Goal: Task Accomplishment & Management: Complete application form

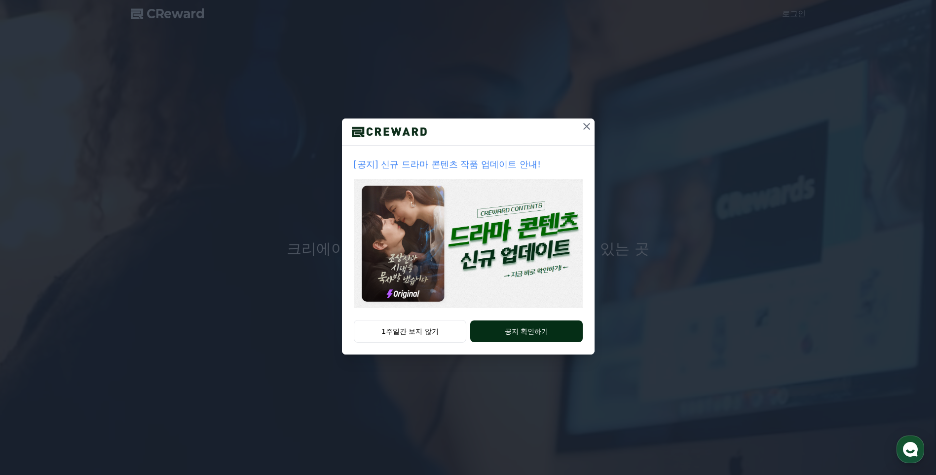
click at [537, 330] on button "공지 확인하기" at bounding box center [526, 331] width 112 height 22
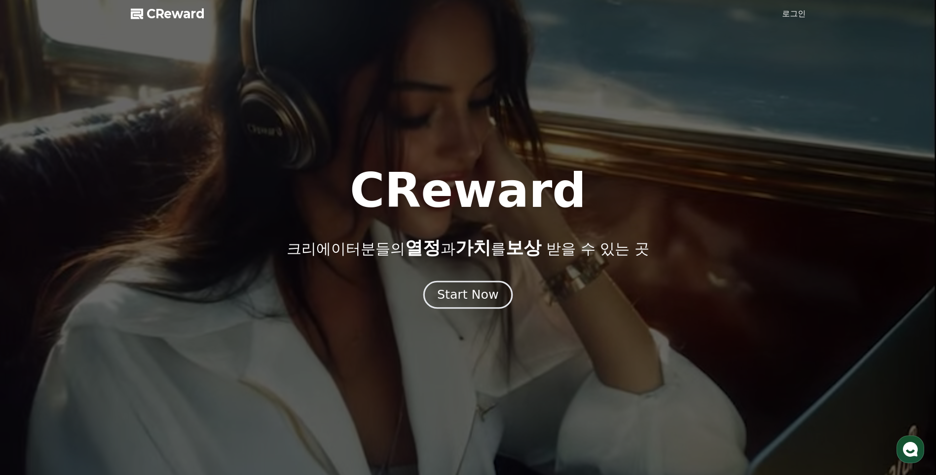
click at [465, 296] on div "Start Now" at bounding box center [467, 294] width 61 height 17
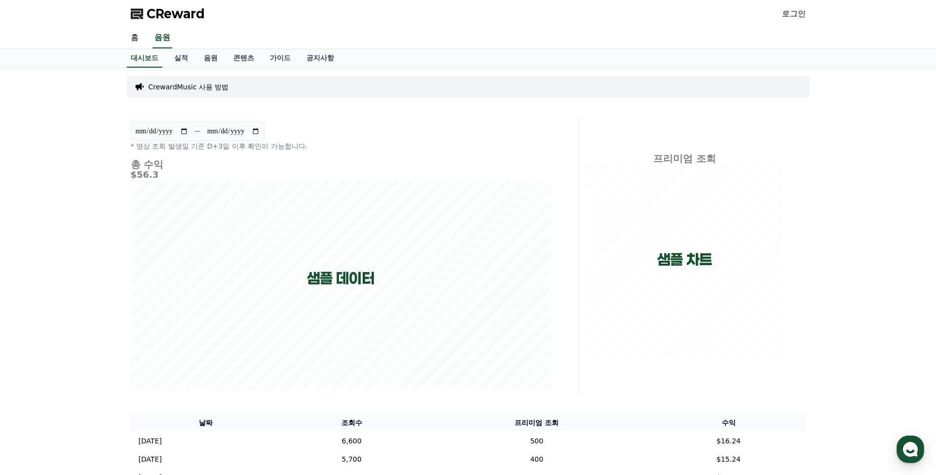
click at [182, 15] on span "CReward" at bounding box center [176, 14] width 58 height 16
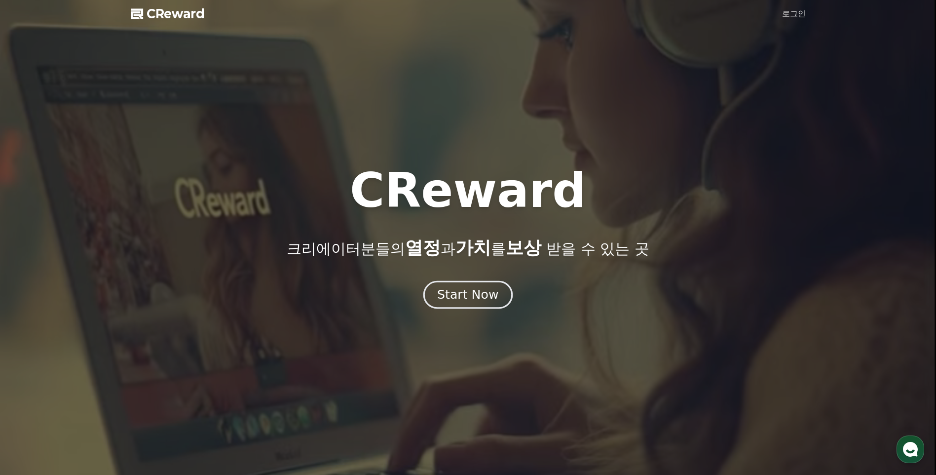
click at [472, 294] on div "Start Now" at bounding box center [467, 294] width 61 height 17
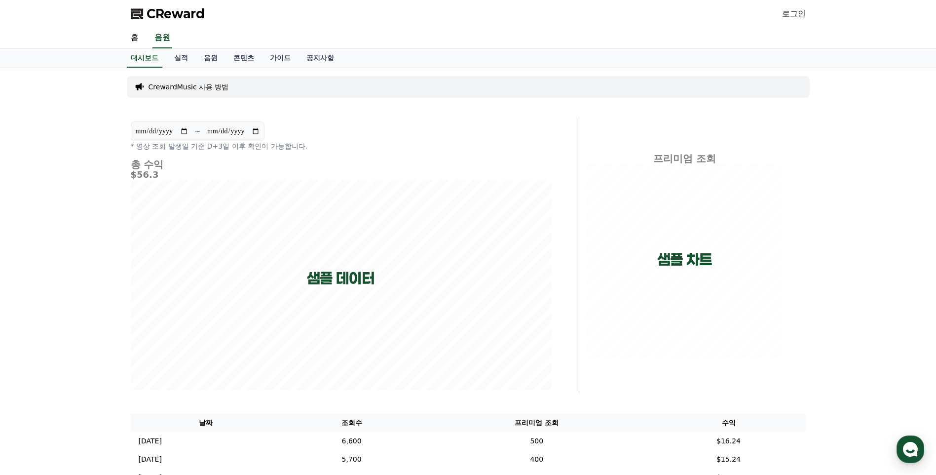
click at [192, 88] on p "CrewardMusic 사용 방법" at bounding box center [188, 87] width 80 height 10
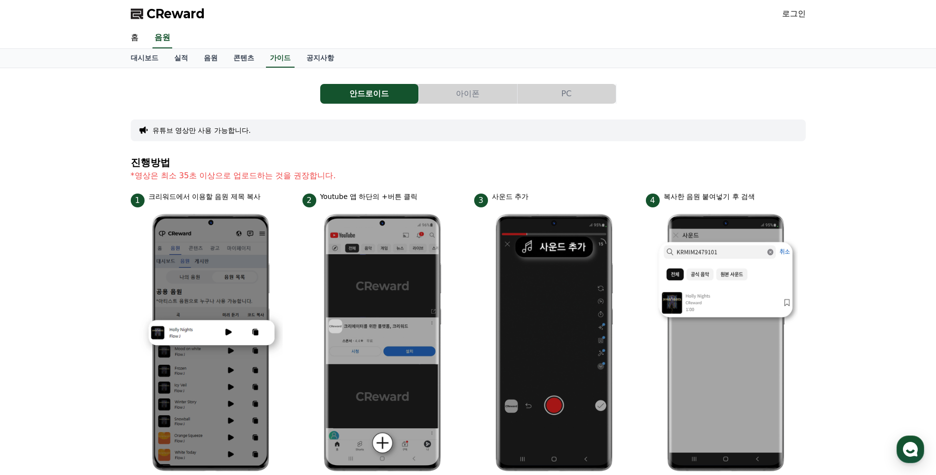
click at [568, 95] on button "PC" at bounding box center [566, 94] width 98 height 20
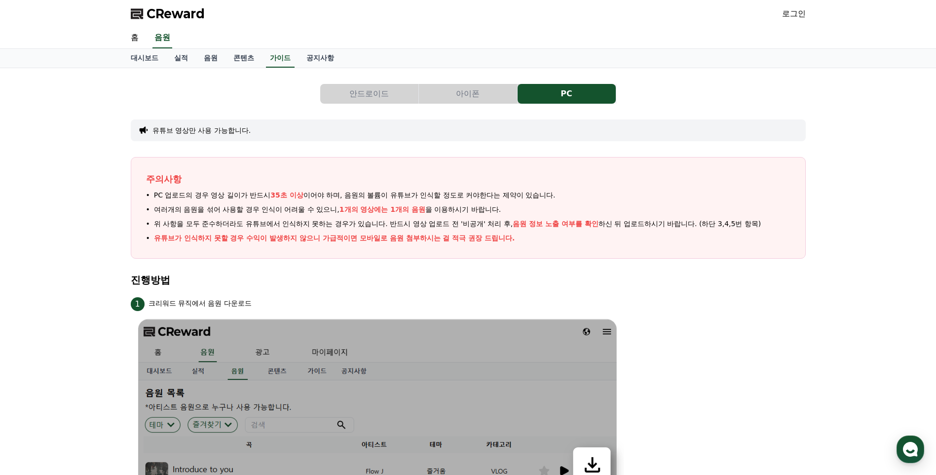
click at [364, 91] on button "안드로이드" at bounding box center [369, 94] width 98 height 20
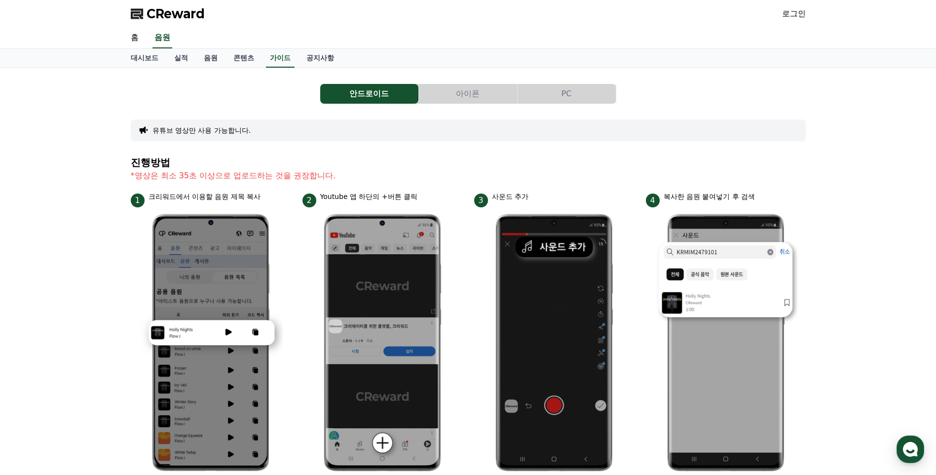
click at [184, 131] on button "유튜브 영상만 사용 가능합니다." at bounding box center [201, 130] width 99 height 10
click at [324, 59] on link "공지사항" at bounding box center [319, 58] width 43 height 19
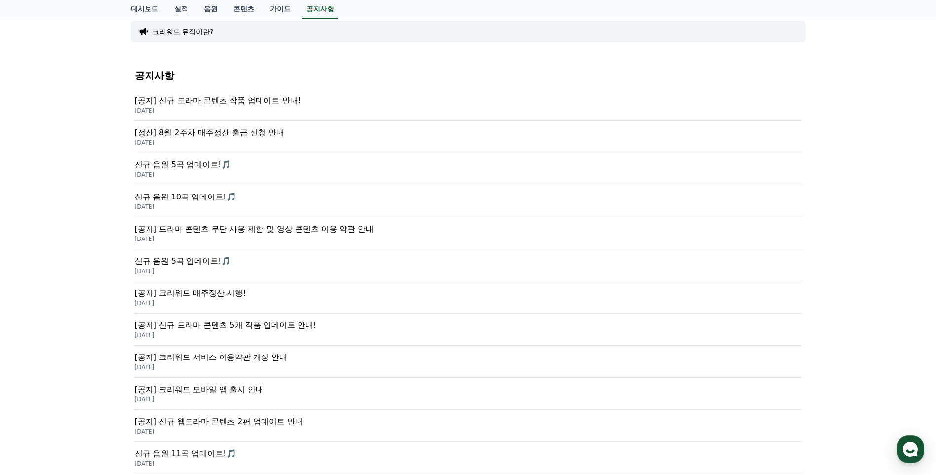
scroll to position [148, 0]
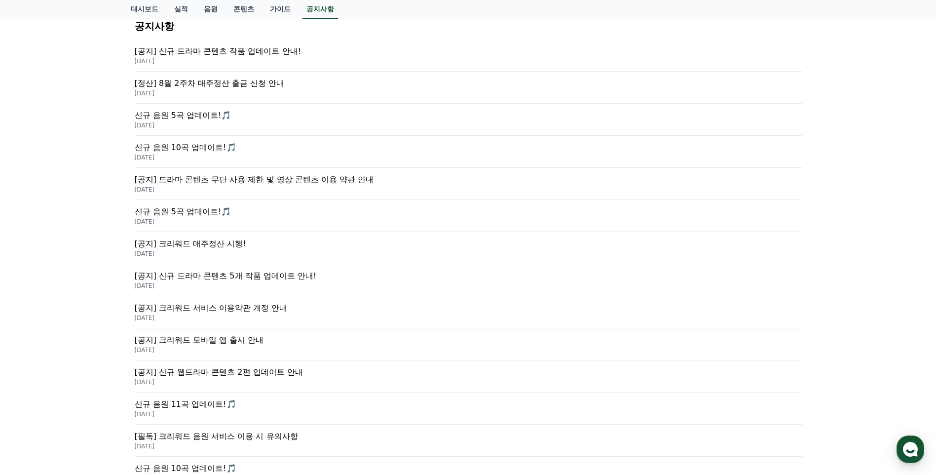
click at [202, 114] on p "신규 음원 5곡 업데이트!🎵" at bounding box center [468, 116] width 667 height 12
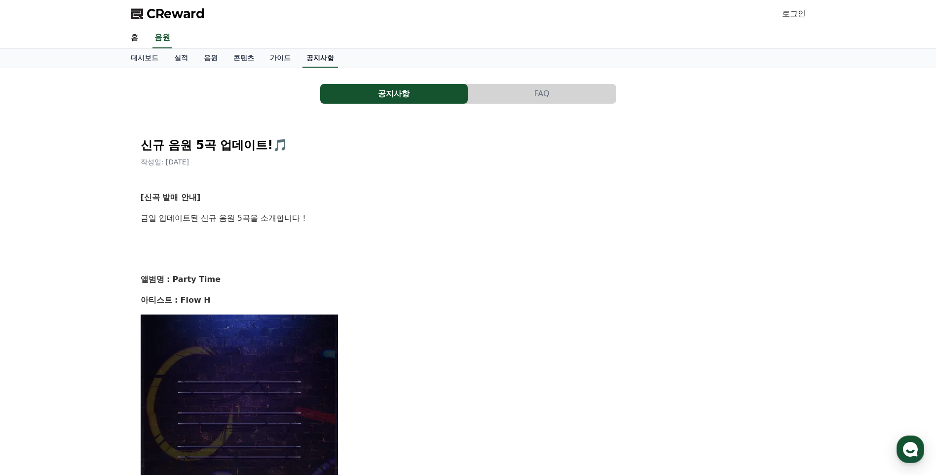
click at [326, 62] on link "공지사항" at bounding box center [320, 58] width 36 height 19
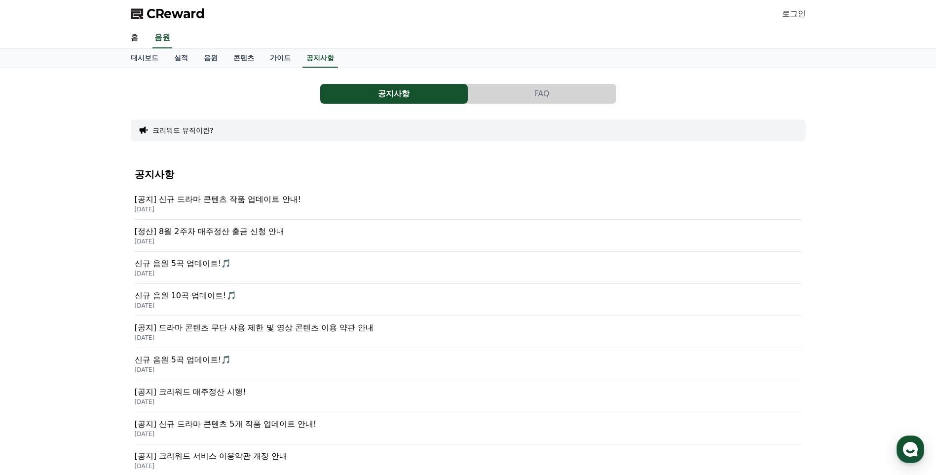
scroll to position [148, 0]
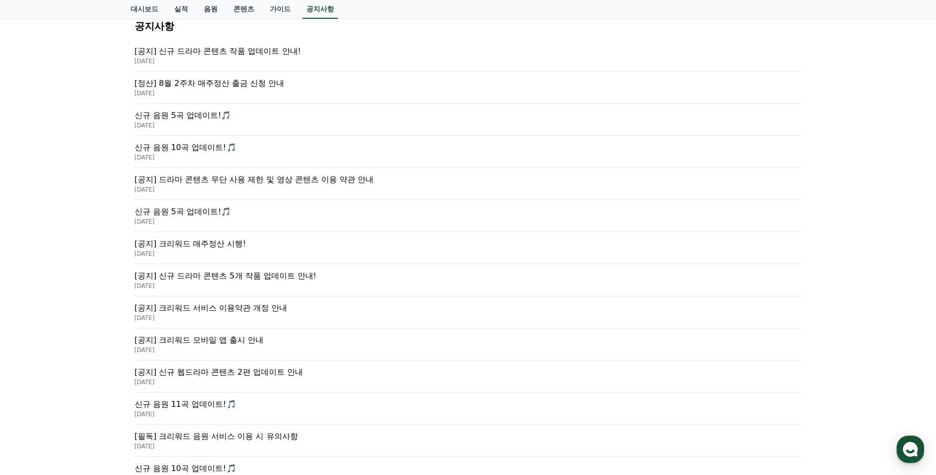
click at [209, 338] on p "[공지] 크리워드 모바일 앱 출시 안내" at bounding box center [468, 340] width 667 height 12
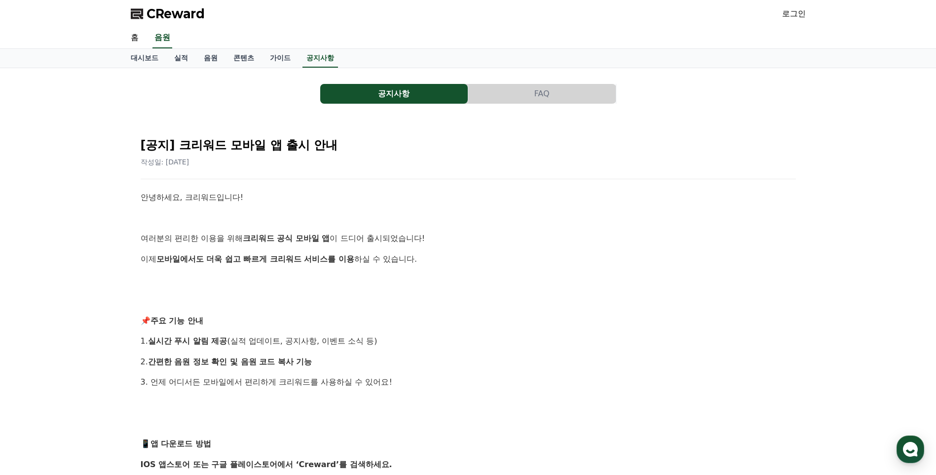
click at [545, 95] on button "FAQ" at bounding box center [541, 94] width 147 height 20
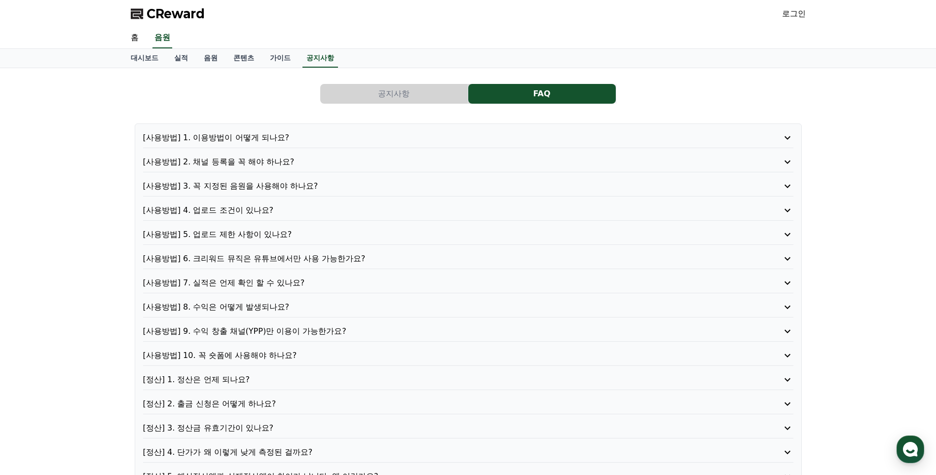
click at [262, 208] on p "[사용방법] 4. 업로드 조건이 있나요?" at bounding box center [442, 210] width 598 height 12
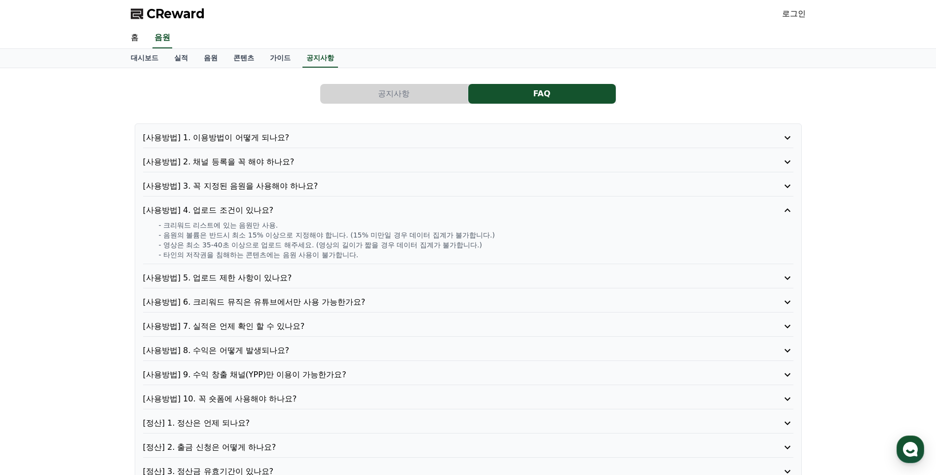
click at [262, 275] on p "[사용방법] 5. 업로드 제한 사항이 있나요?" at bounding box center [442, 278] width 598 height 12
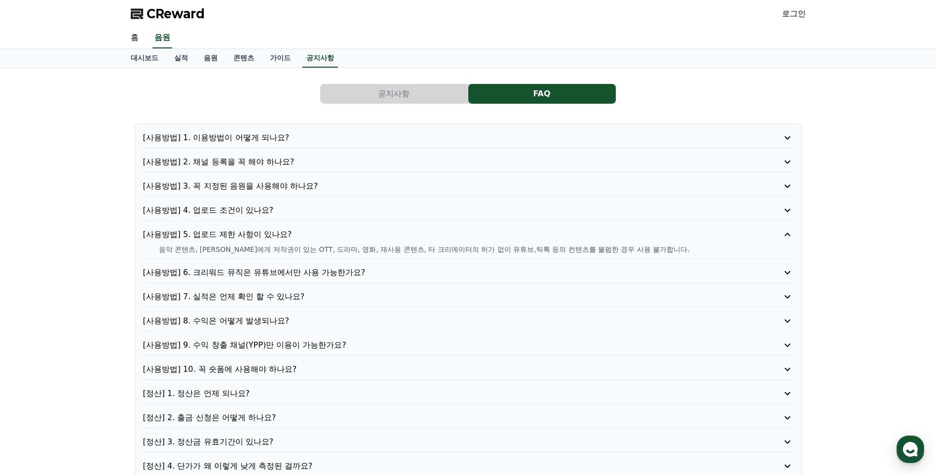
click at [271, 277] on p "[사용방법] 6. 크리워드 뮤직은 유튜브에서만 사용 가능한가요?" at bounding box center [442, 272] width 598 height 12
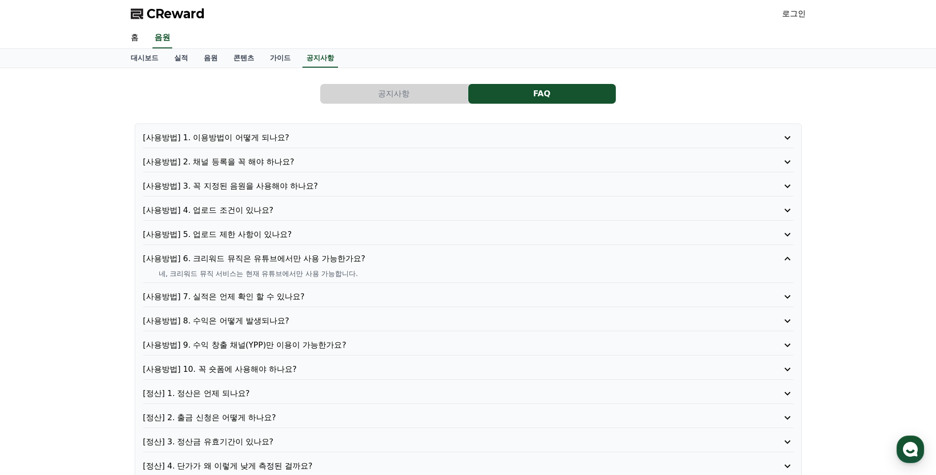
click at [305, 344] on p "[사용방법] 9. 수익 창출 채널(YPP)만 이용이 가능한가요?" at bounding box center [442, 345] width 598 height 12
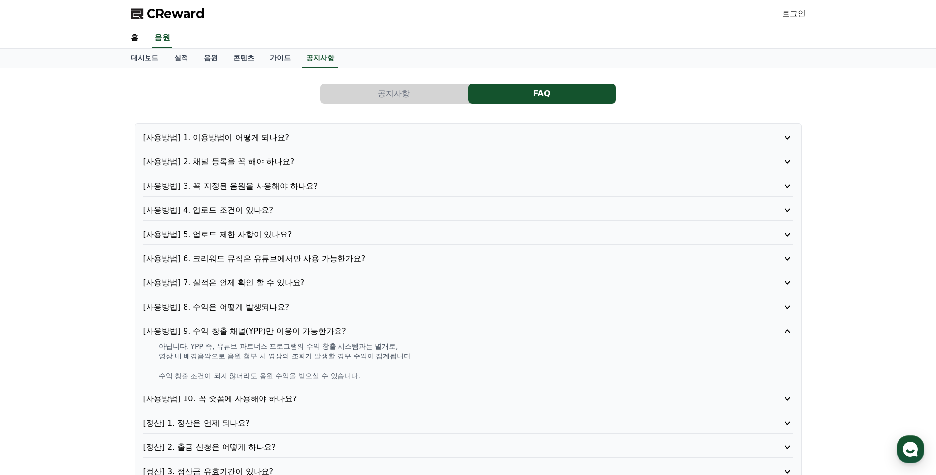
scroll to position [148, 0]
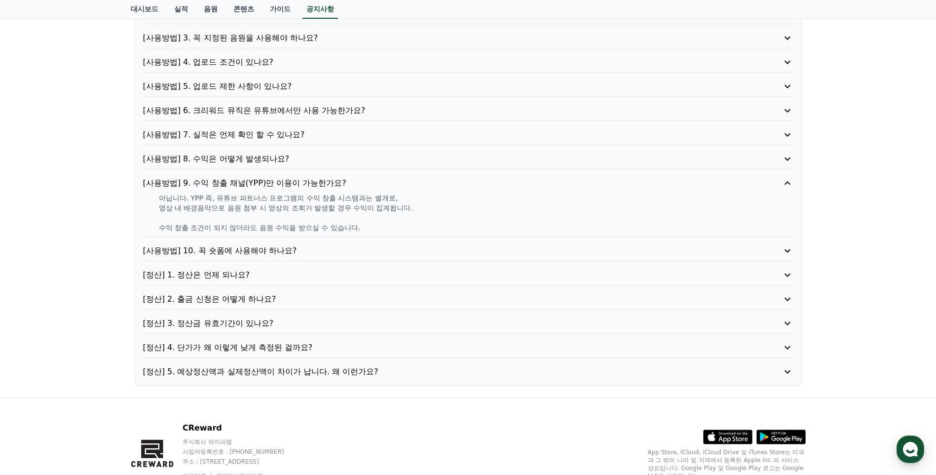
click at [260, 297] on p "[정산] 2. 출금 신청은 어떻게 하나요?" at bounding box center [442, 299] width 598 height 12
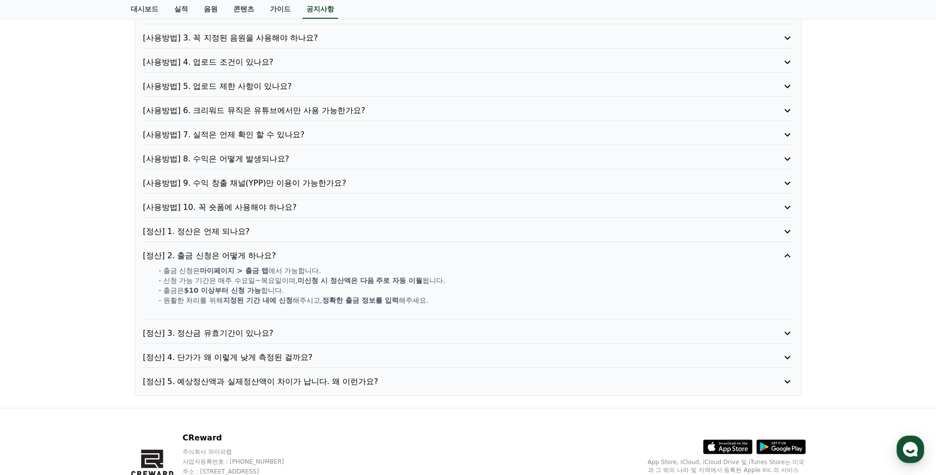
click at [221, 334] on p "[정산] 3. 정산금 유효기간이 있나요?" at bounding box center [442, 333] width 598 height 12
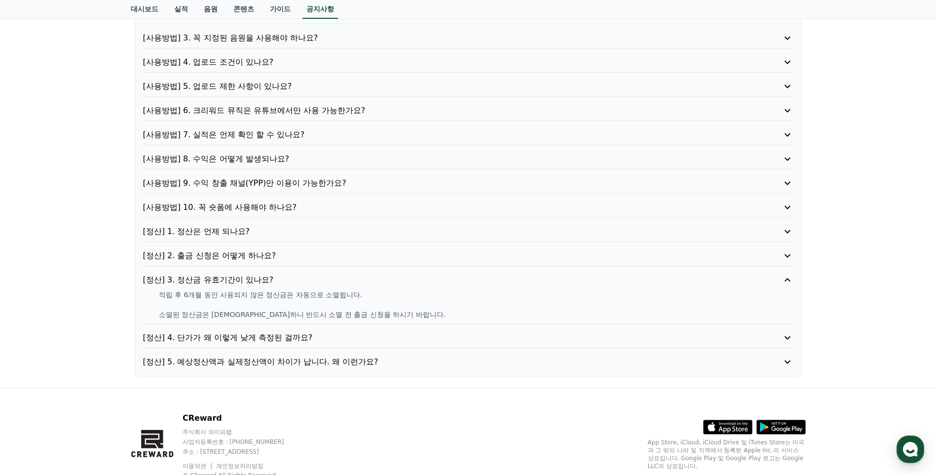
click at [233, 339] on p "[정산] 4. 단가가 왜 이렇게 낮게 측정된 걸까요?" at bounding box center [442, 337] width 598 height 12
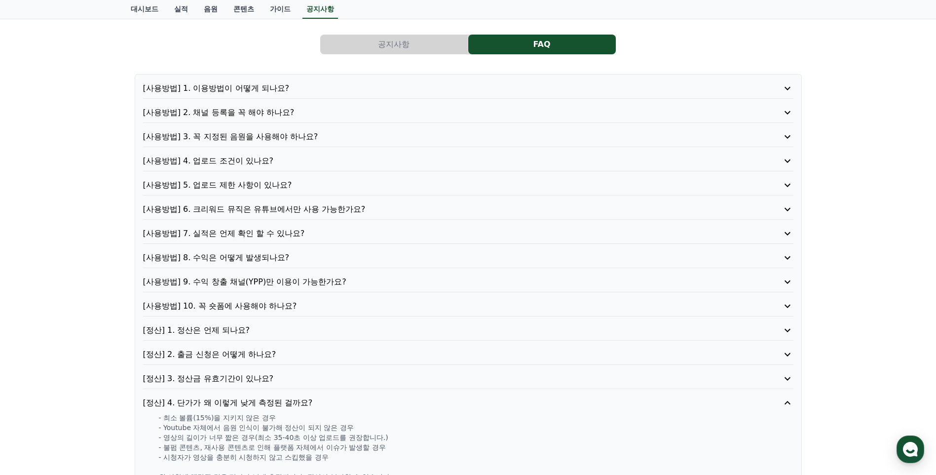
scroll to position [0, 0]
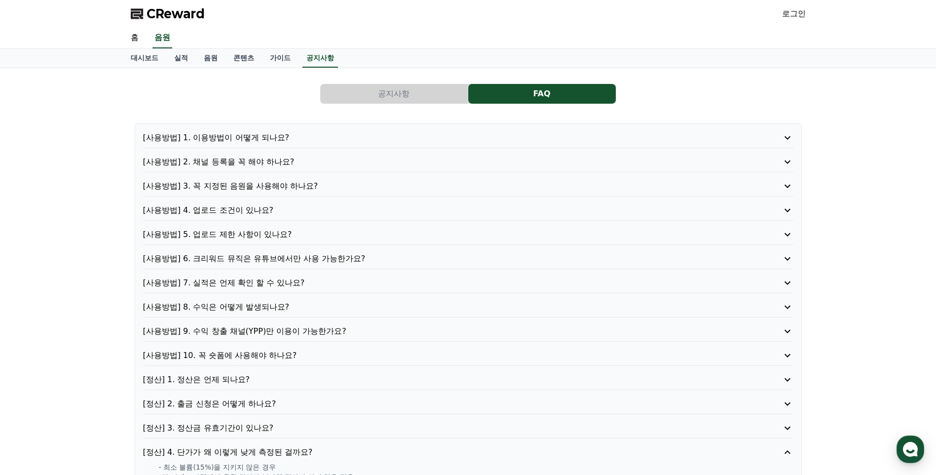
click at [255, 160] on p "[사용방법] 2. 채널 등록을 꼭 해야 하나요?" at bounding box center [442, 162] width 598 height 12
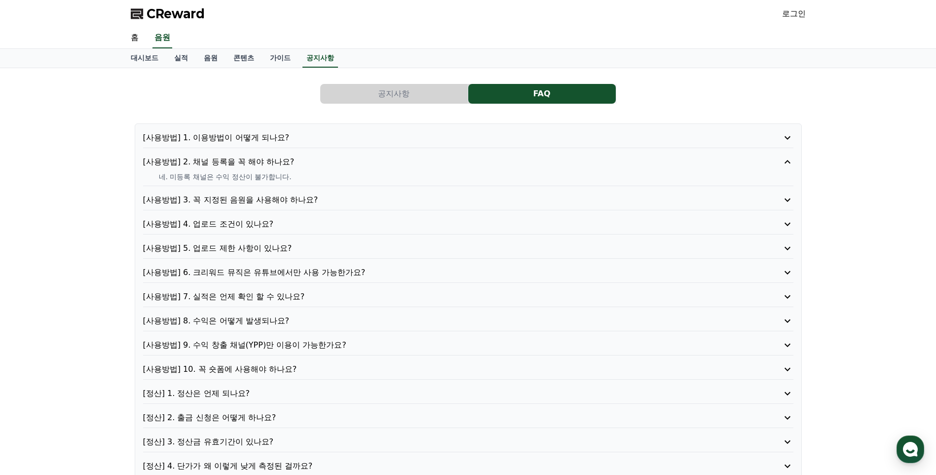
click at [245, 134] on p "[사용방법] 1. 이용방법이 어떻게 되나요?" at bounding box center [442, 138] width 598 height 12
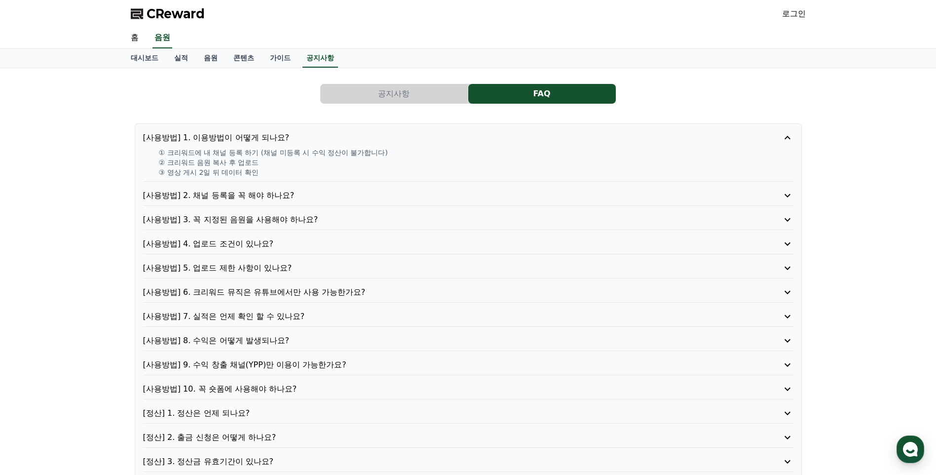
click at [224, 221] on p "[사용방법] 3. 꼭 지정된 음원을 사용해야 하나요?" at bounding box center [442, 220] width 598 height 12
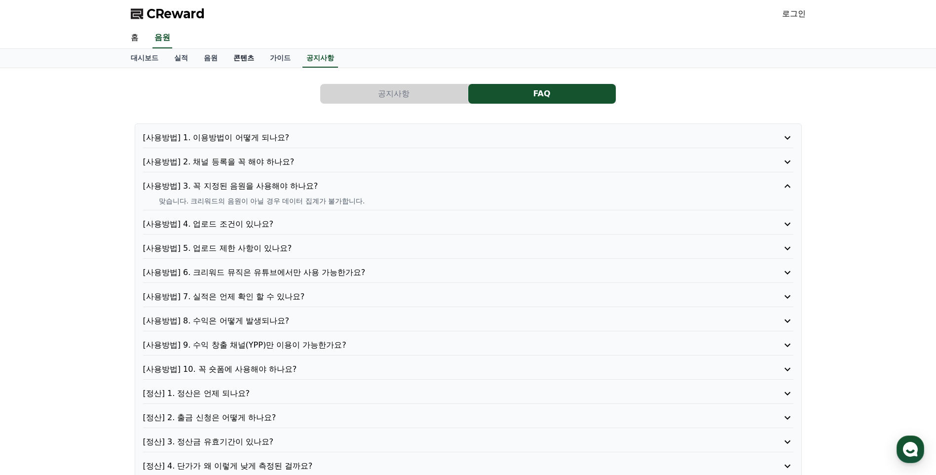
click at [243, 57] on link "콘텐츠" at bounding box center [243, 58] width 37 height 19
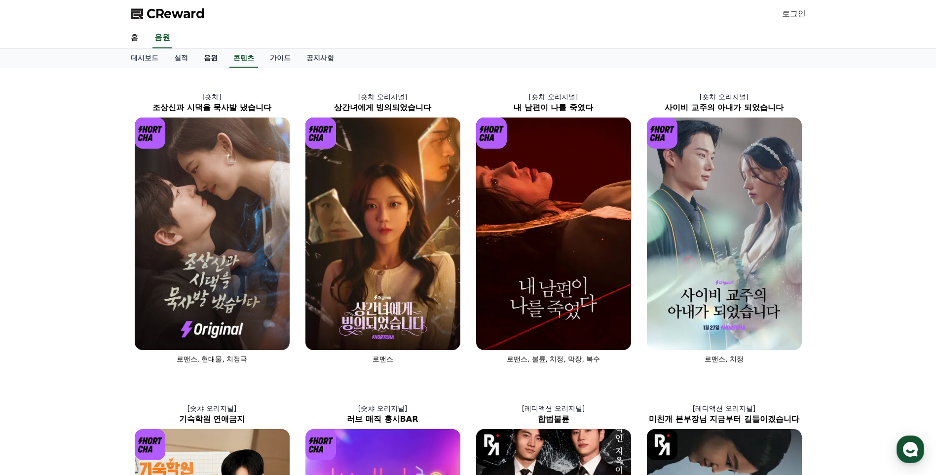
click at [207, 58] on link "음원" at bounding box center [211, 58] width 30 height 19
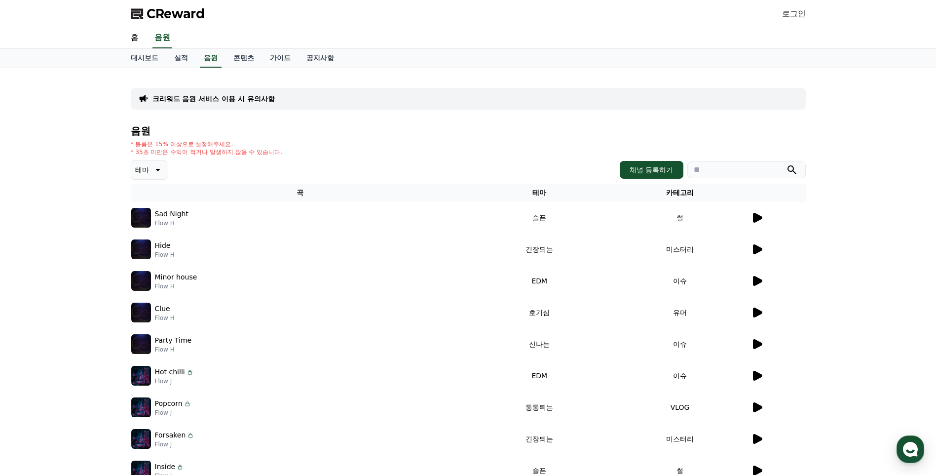
click at [275, 99] on div "크리워드 음원 서비스 이용 시 유의사항" at bounding box center [468, 99] width 675 height 22
click at [254, 99] on p "크리워드 음원 서비스 이용 시 유의사항" at bounding box center [213, 99] width 122 height 10
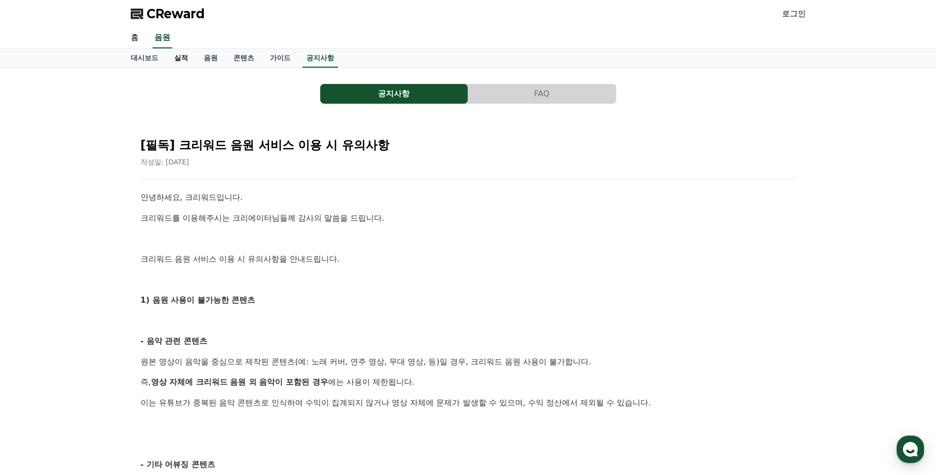
click at [180, 59] on link "실적" at bounding box center [181, 58] width 30 height 19
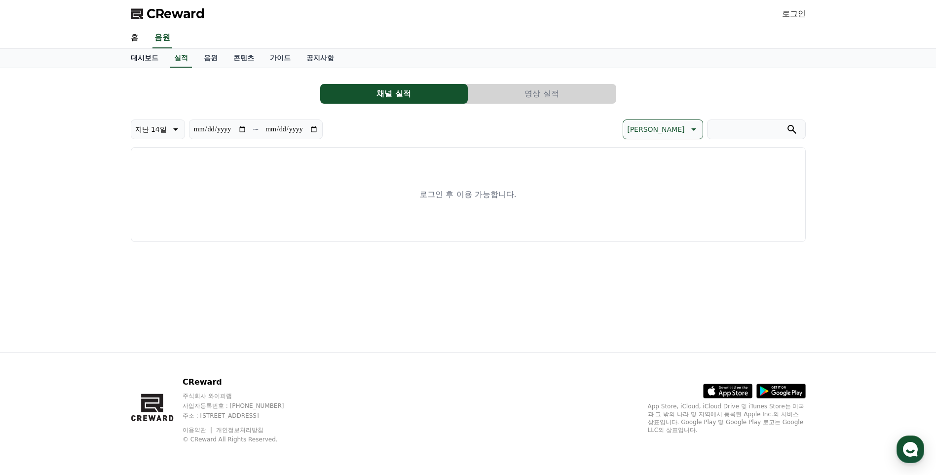
click at [141, 56] on link "대시보드" at bounding box center [144, 58] width 43 height 19
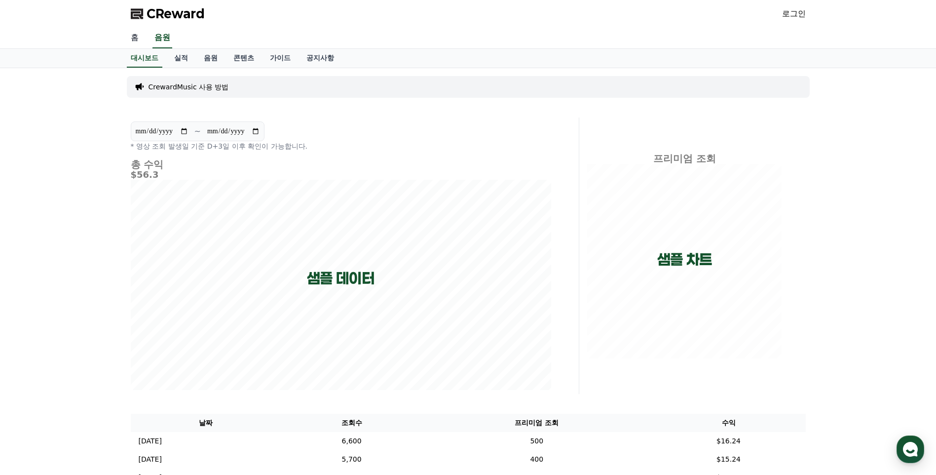
click at [133, 37] on link "홈" at bounding box center [135, 38] width 24 height 21
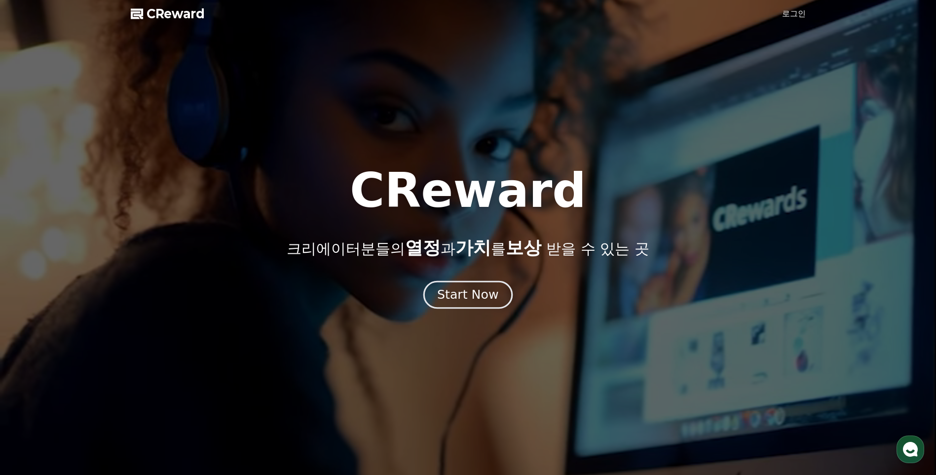
click at [474, 294] on div "Start Now" at bounding box center [467, 294] width 61 height 17
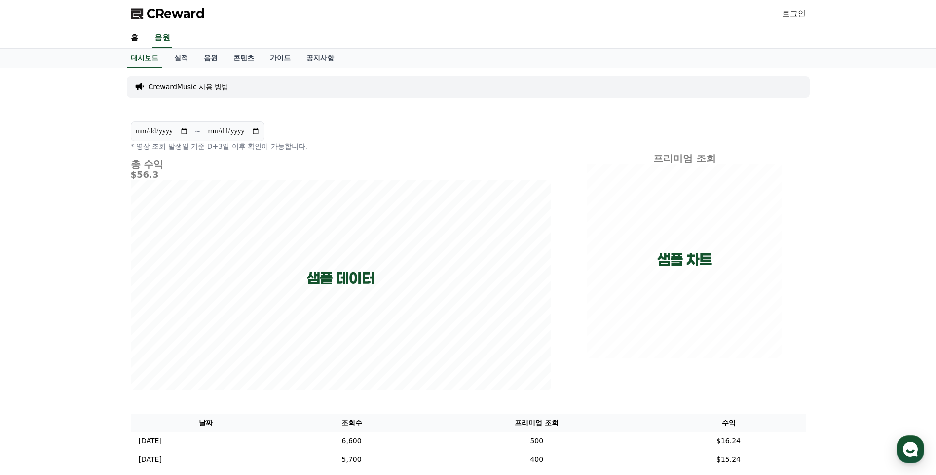
click at [794, 11] on link "로그인" at bounding box center [794, 14] width 24 height 12
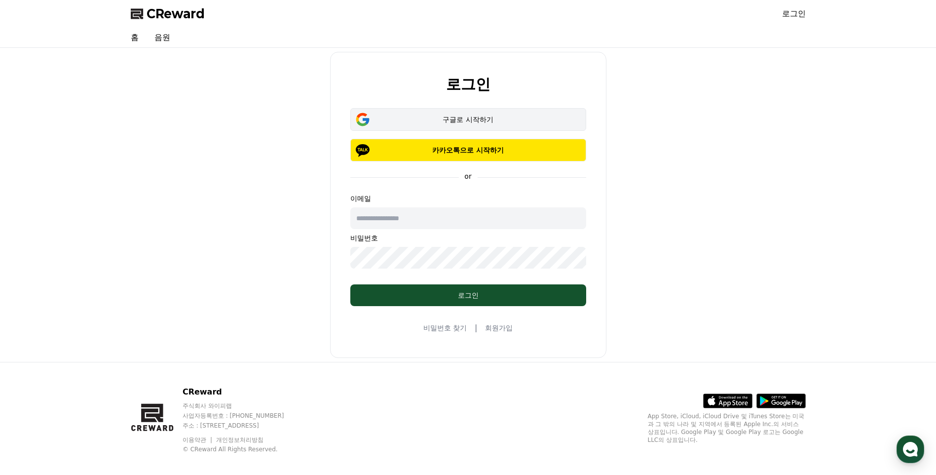
click at [465, 116] on div "구글로 시작하기" at bounding box center [468, 119] width 207 height 10
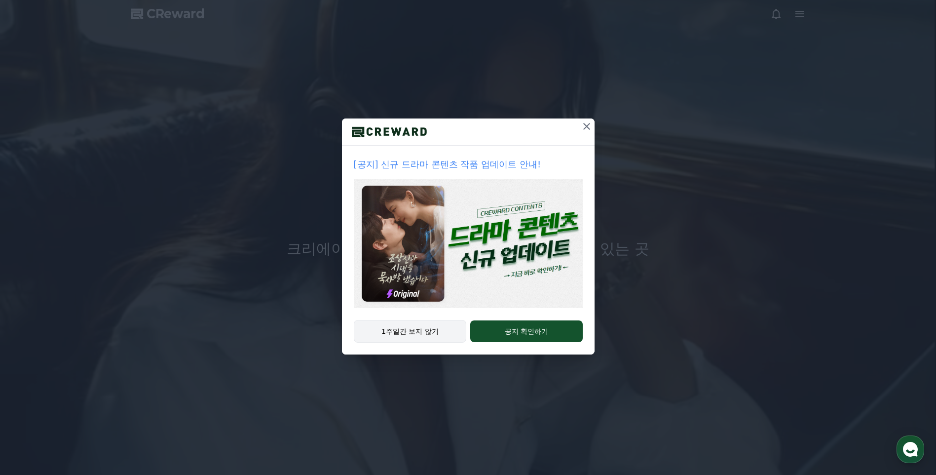
click at [407, 331] on button "1주일간 보지 않기" at bounding box center [410, 331] width 113 height 23
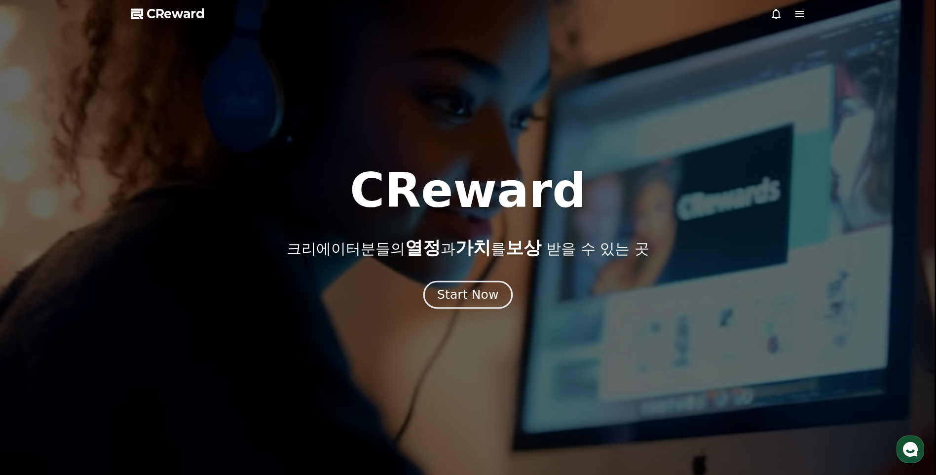
click at [472, 294] on div "Start Now" at bounding box center [467, 294] width 61 height 17
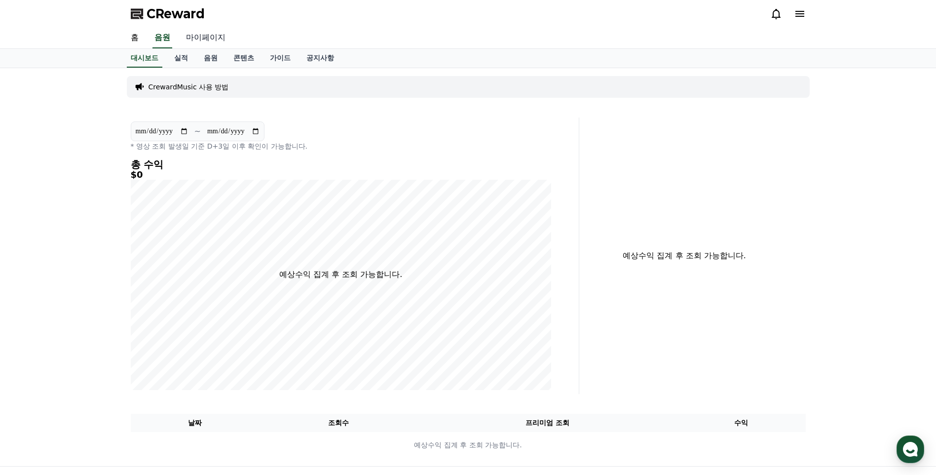
click at [203, 39] on link "마이페이지" at bounding box center [205, 38] width 55 height 21
select select "**********"
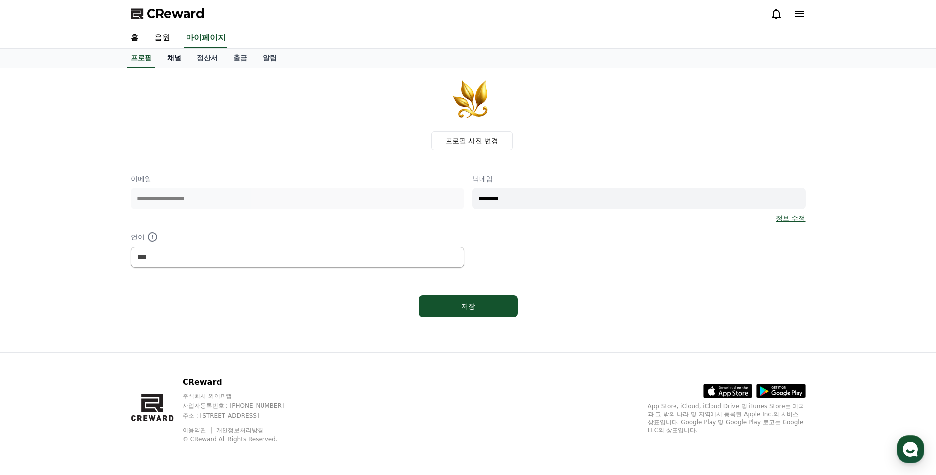
click at [172, 57] on link "채널" at bounding box center [174, 58] width 30 height 19
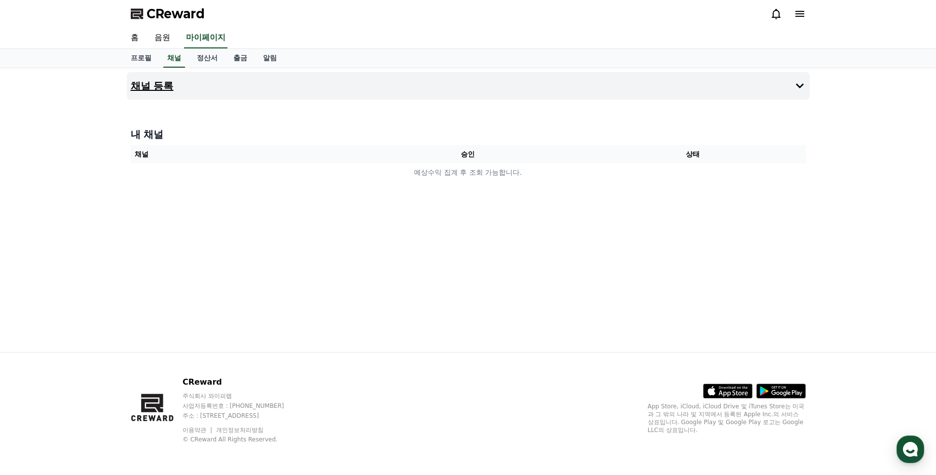
click at [147, 86] on h4 "채널 등록" at bounding box center [152, 85] width 43 height 11
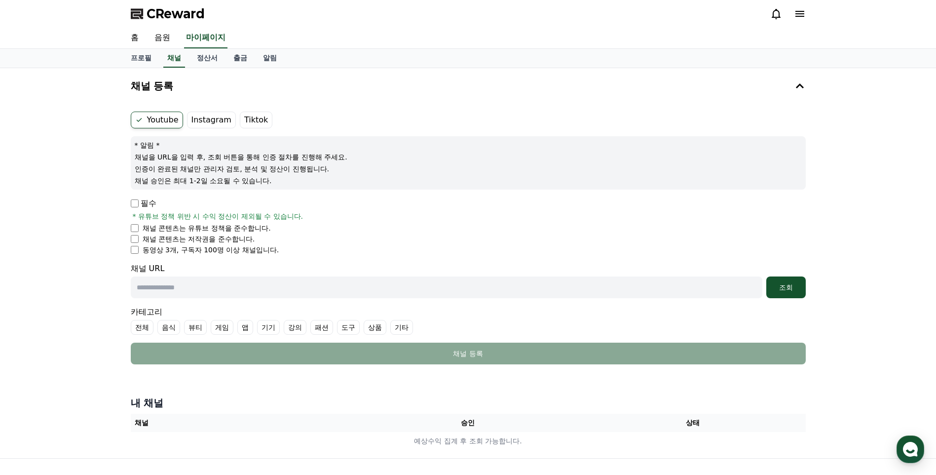
click at [203, 119] on label "Instagram" at bounding box center [211, 119] width 49 height 17
click at [250, 122] on label "Tiktok" at bounding box center [256, 119] width 33 height 17
click at [168, 289] on input "text" at bounding box center [446, 287] width 631 height 22
type input "*"
click at [789, 286] on div "조회" at bounding box center [786, 287] width 32 height 10
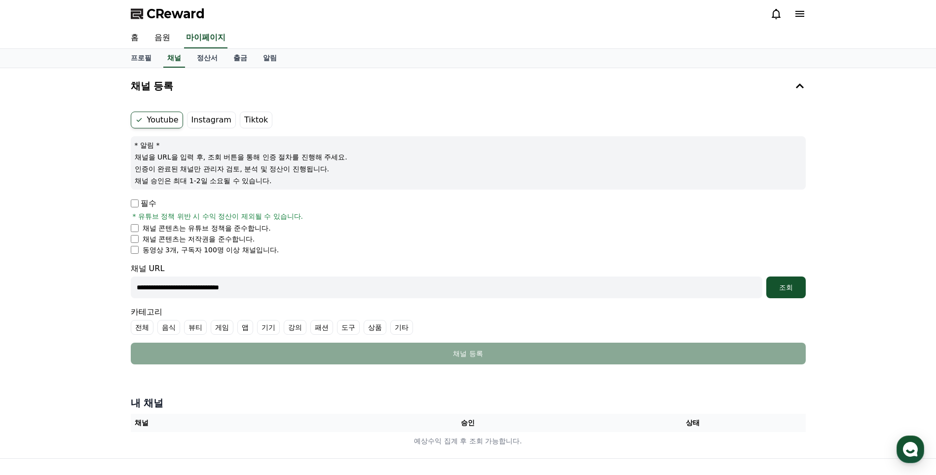
drag, startPoint x: 214, startPoint y: 288, endPoint x: 229, endPoint y: 288, distance: 15.3
click at [214, 287] on input "**********" at bounding box center [446, 287] width 631 height 22
click at [785, 287] on div "조회" at bounding box center [786, 287] width 32 height 10
click at [145, 286] on input "**********" at bounding box center [446, 287] width 631 height 22
type input "**********"
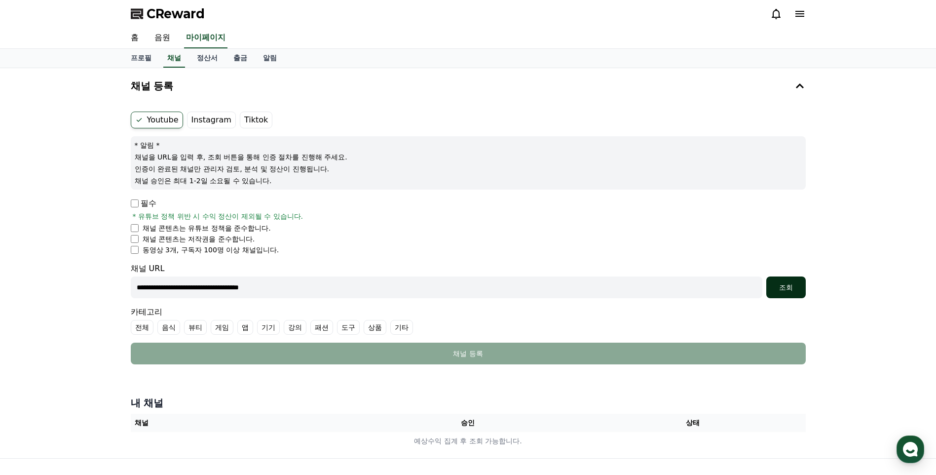
click at [794, 291] on div "조회" at bounding box center [786, 287] width 32 height 10
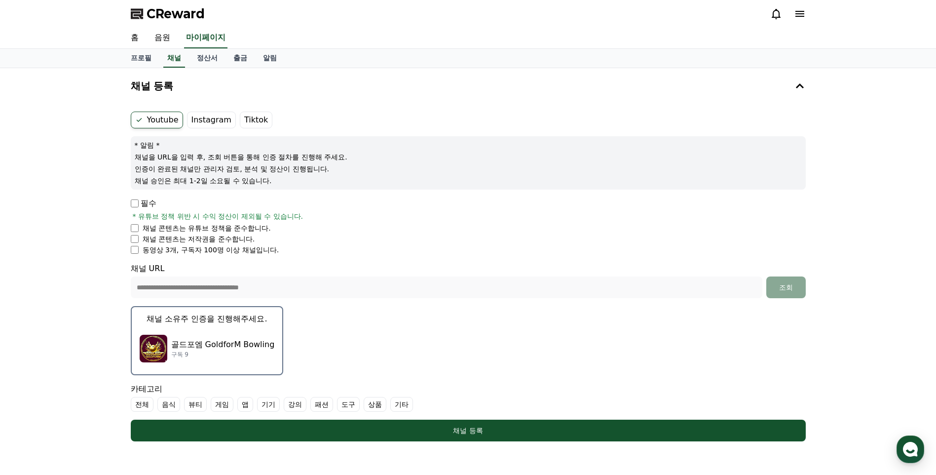
click at [173, 344] on p "골드포엠 GoldforM Bowling" at bounding box center [223, 344] width 104 height 12
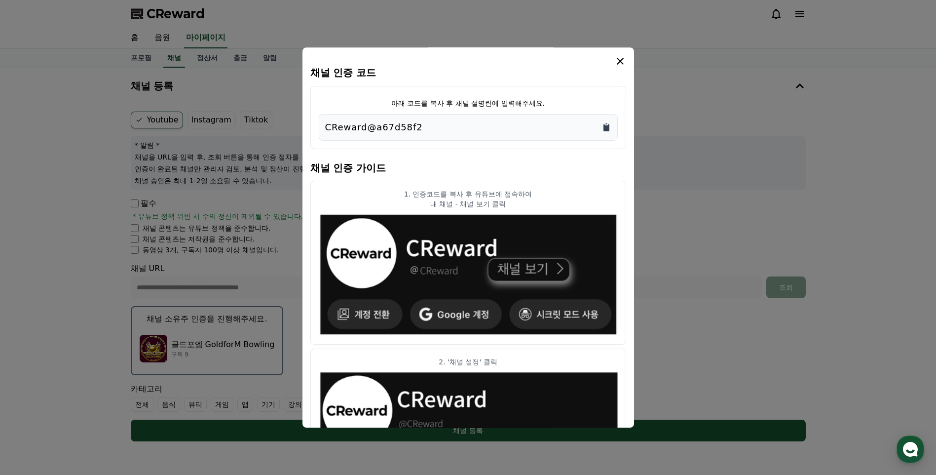
click at [607, 128] on icon "Copy to clipboard" at bounding box center [606, 127] width 6 height 7
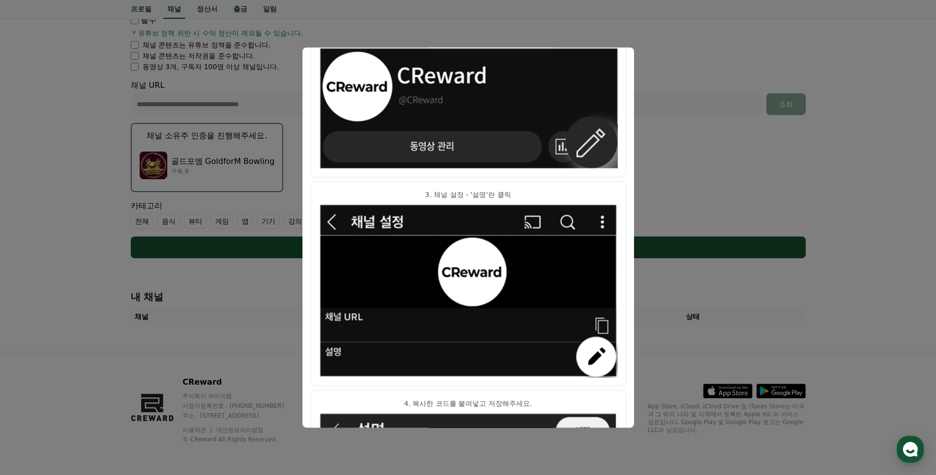
scroll to position [472, 0]
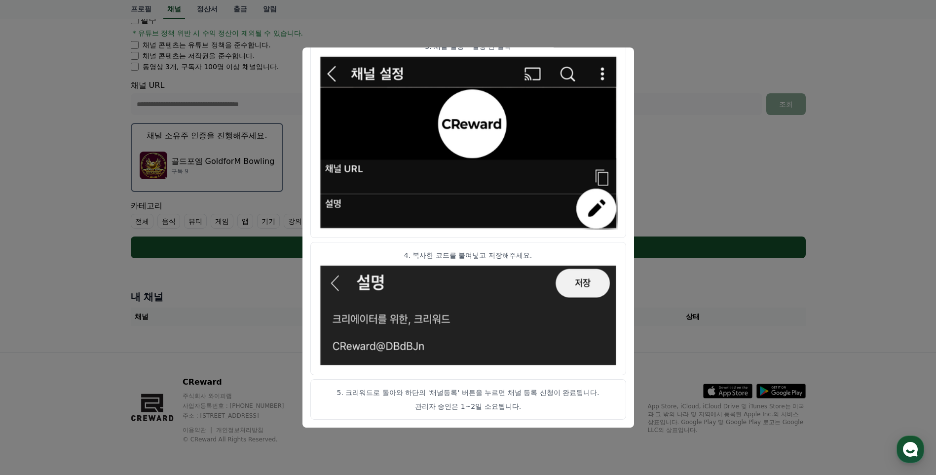
click at [605, 38] on button "close modal" at bounding box center [468, 237] width 936 height 475
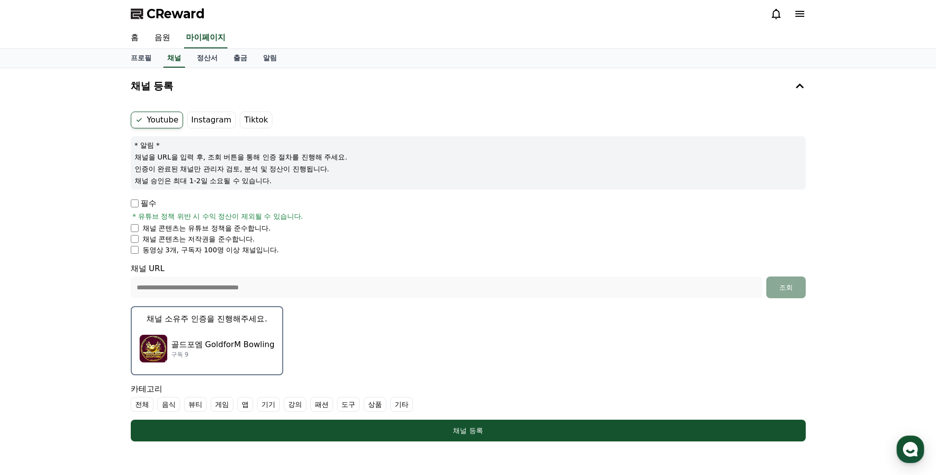
scroll to position [183, 0]
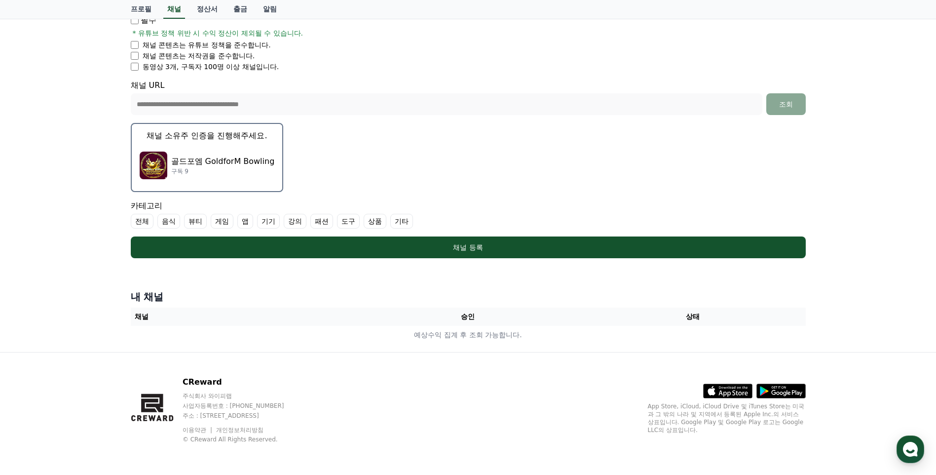
click at [236, 152] on div "골드포엠 GoldforM Bowling 구독 9" at bounding box center [207, 165] width 135 height 39
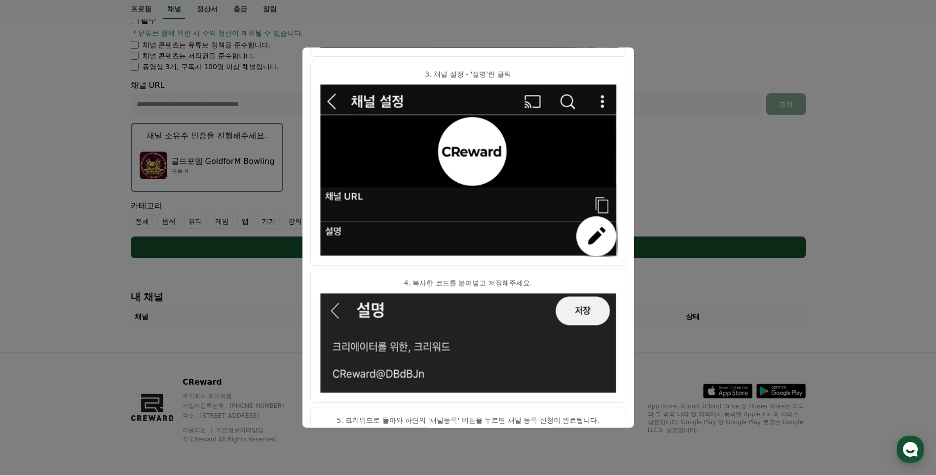
scroll to position [472, 0]
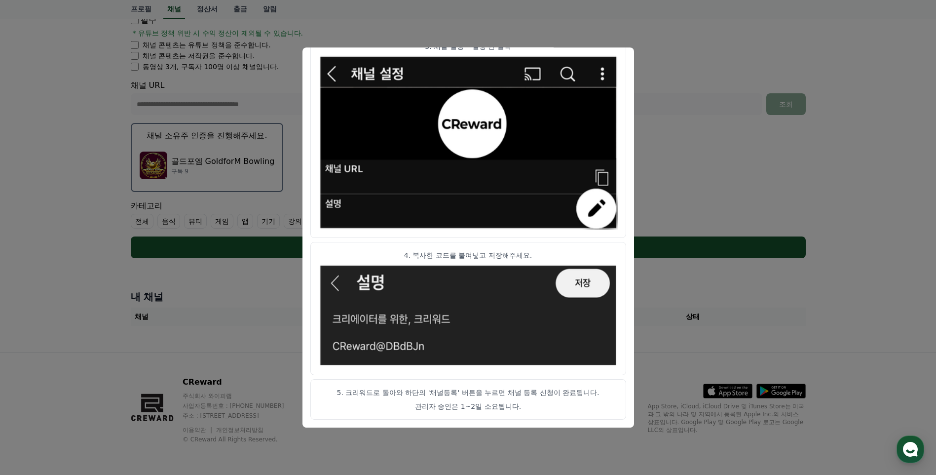
click at [672, 68] on button "close modal" at bounding box center [468, 237] width 936 height 475
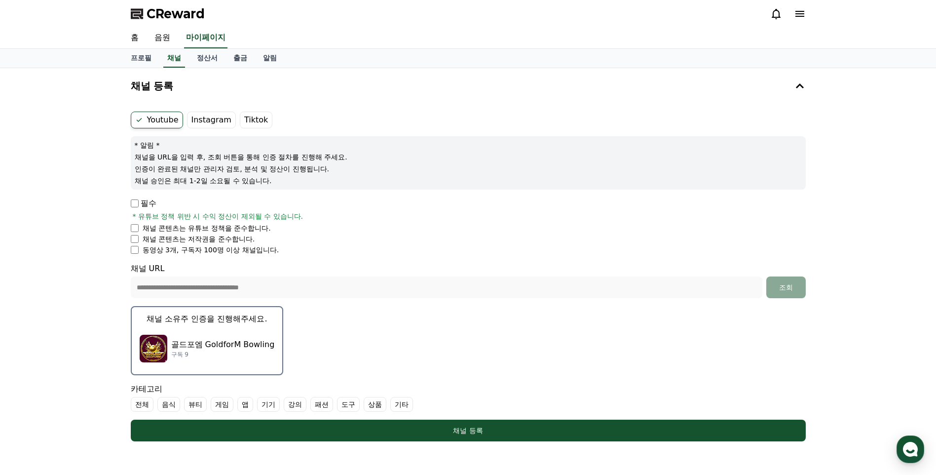
scroll to position [183, 0]
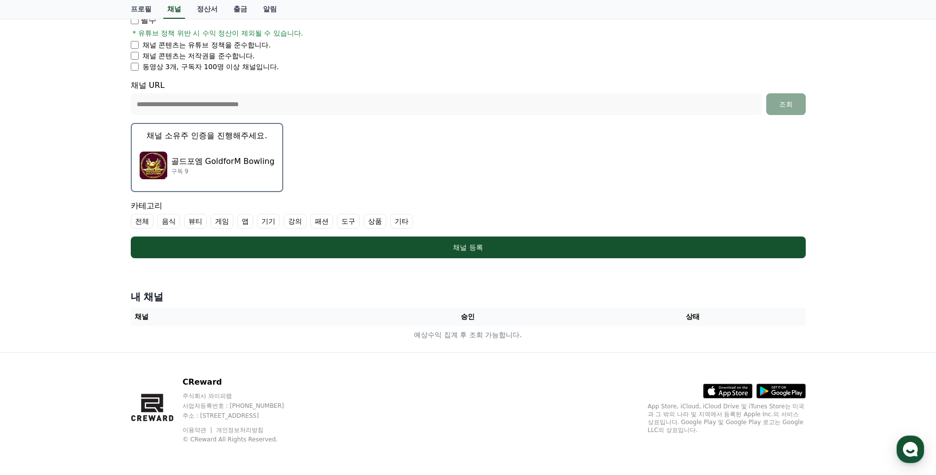
click at [773, 177] on form "**********" at bounding box center [468, 93] width 675 height 330
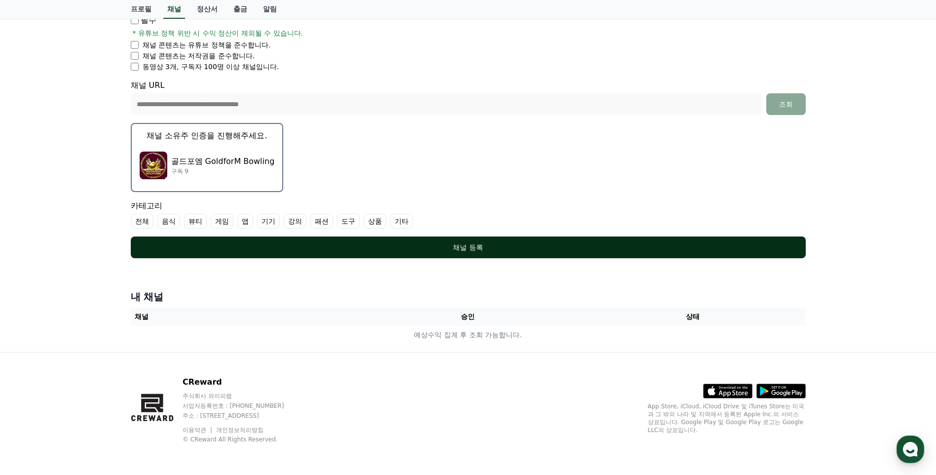
click at [471, 246] on div "채널 등록" at bounding box center [467, 247] width 635 height 10
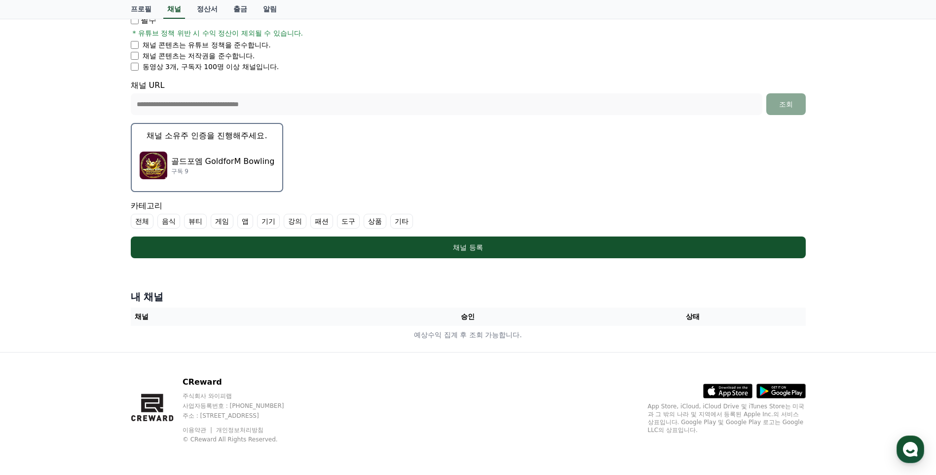
click at [141, 222] on label "전체" at bounding box center [142, 221] width 23 height 15
click at [141, 222] on icon at bounding box center [139, 221] width 8 height 8
click at [405, 221] on label "기타" at bounding box center [401, 221] width 23 height 15
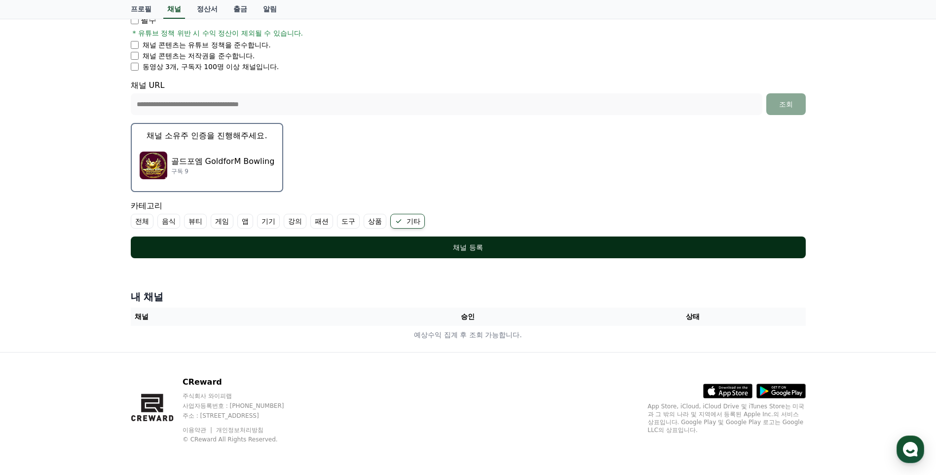
click at [472, 248] on div "채널 등록" at bounding box center [467, 247] width 635 height 10
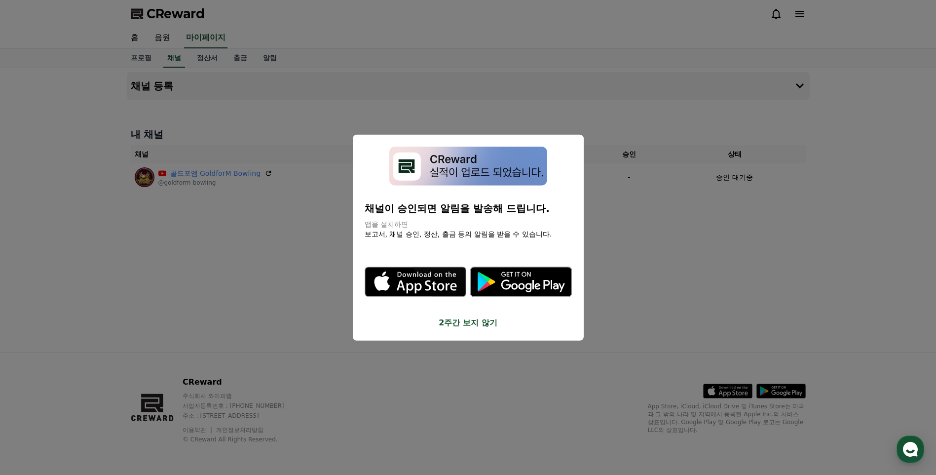
click at [636, 240] on button "close modal" at bounding box center [468, 237] width 936 height 475
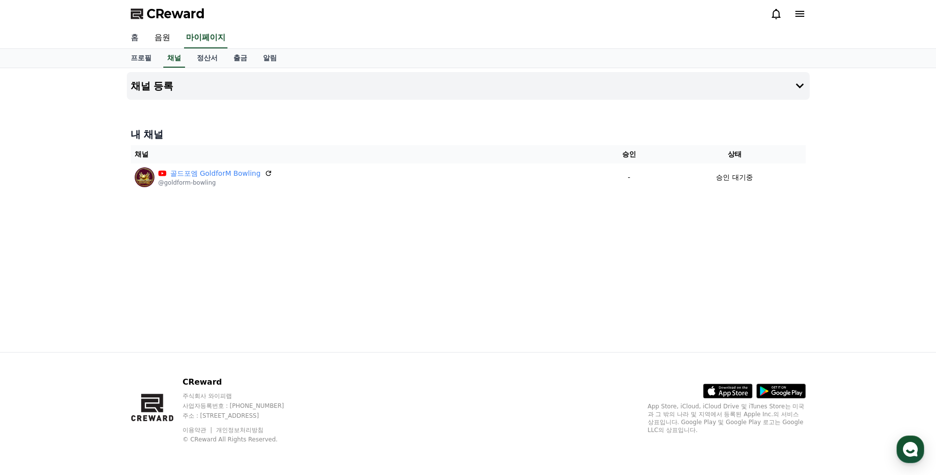
click at [134, 36] on link "홈" at bounding box center [135, 38] width 24 height 21
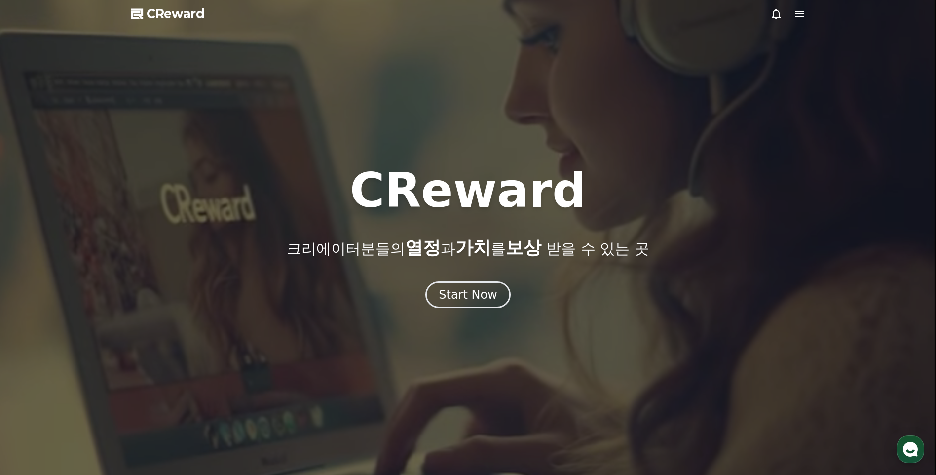
click at [802, 13] on icon at bounding box center [799, 14] width 9 height 6
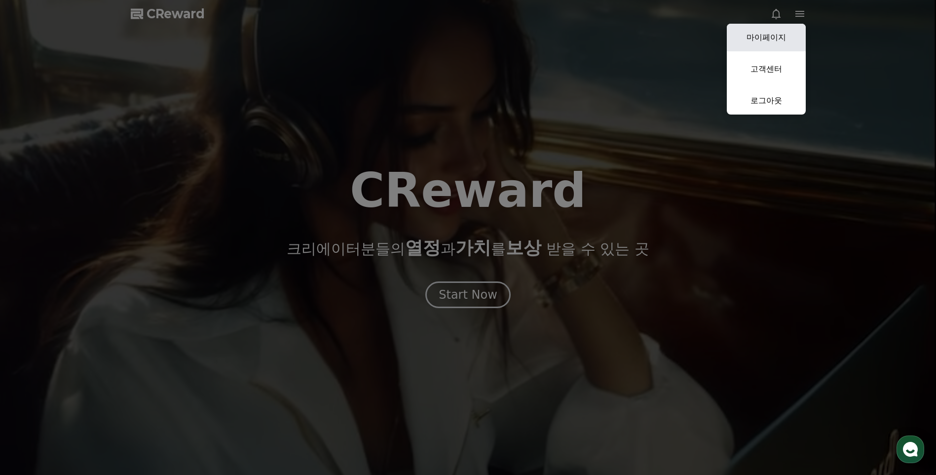
click at [784, 34] on link "마이페이지" at bounding box center [766, 38] width 79 height 28
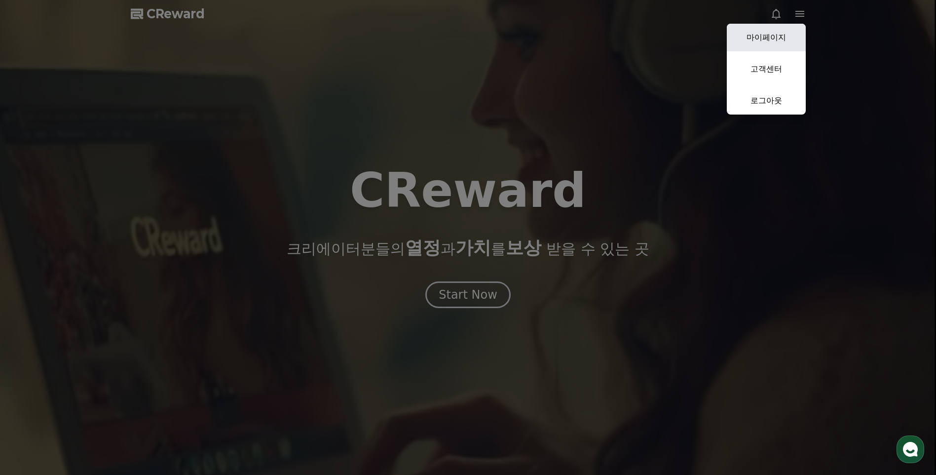
select select "**********"
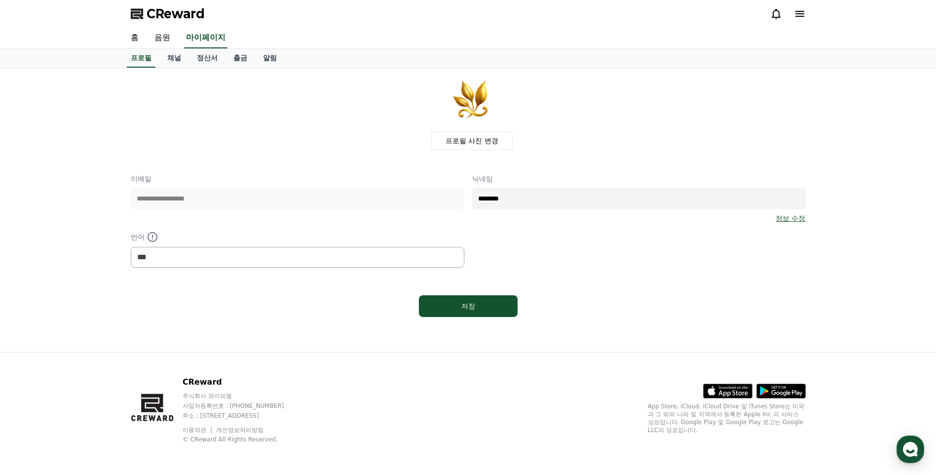
click at [793, 389] on icon at bounding box center [780, 390] width 49 height 15
